Goal: Check status: Check status

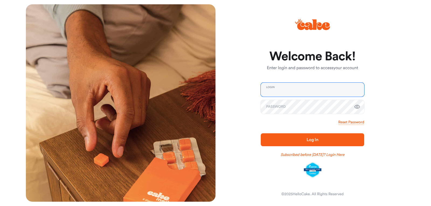
click at [322, 87] on input "email" at bounding box center [312, 90] width 103 height 14
type input "**********"
click at [356, 106] on icon "button" at bounding box center [357, 107] width 6 height 6
click at [315, 140] on span "Log In" at bounding box center [312, 140] width 12 height 4
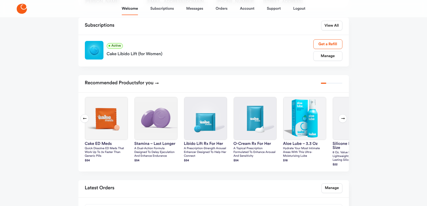
scroll to position [54, 0]
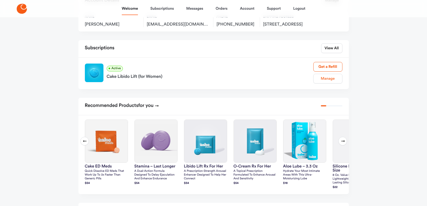
click at [321, 83] on link "Manage" at bounding box center [327, 79] width 29 height 10
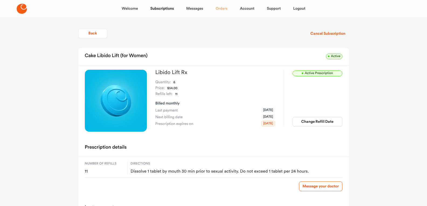
click at [222, 9] on link "Orders" at bounding box center [221, 8] width 12 height 13
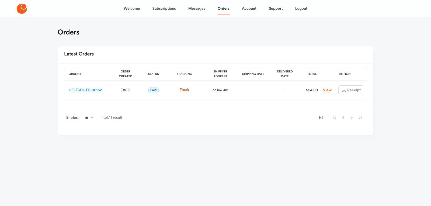
click at [184, 88] on div "Track" at bounding box center [184, 89] width 29 height 5
click at [185, 90] on link "Track" at bounding box center [185, 90] width 10 height 4
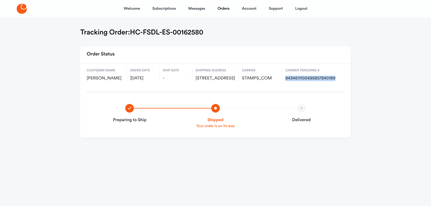
drag, startPoint x: 284, startPoint y: 77, endPoint x: 343, endPoint y: 78, distance: 58.1
click at [343, 78] on div "Customer name [PERSON_NAME] Order date [DATE] Ship date - Shipping address [STR…" at bounding box center [215, 75] width 270 height 22
copy span "9434611105495857840189"
click at [264, 111] on ul "Preparing to Ship Shipped Your order is on its way Delivered" at bounding box center [215, 117] width 270 height 39
click at [251, 9] on link "Account" at bounding box center [249, 8] width 15 height 13
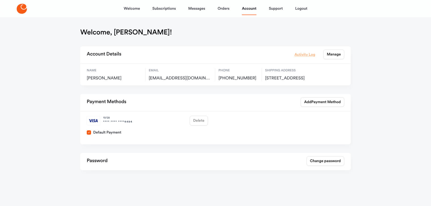
click at [307, 55] on link "Activity Log" at bounding box center [304, 54] width 21 height 6
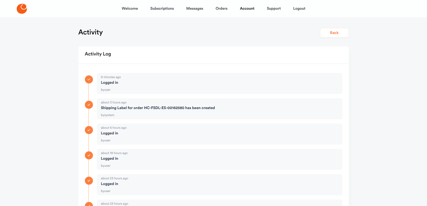
click at [339, 31] on button "Back" at bounding box center [334, 33] width 29 height 10
